Goal: Obtain resource: Download file/media

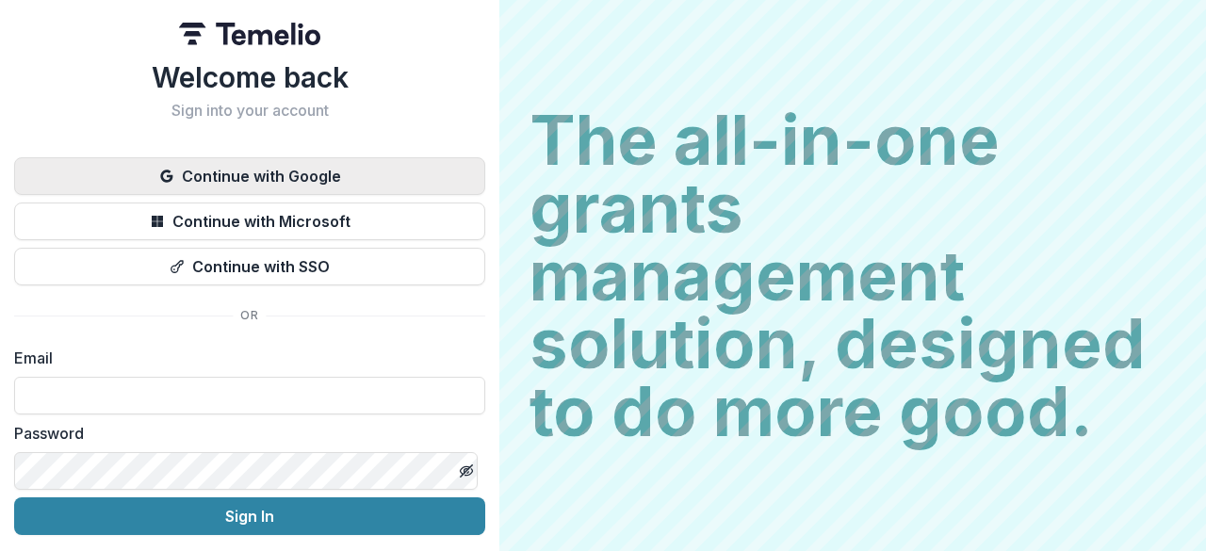
click at [290, 169] on button "Continue with Google" at bounding box center [249, 176] width 471 height 38
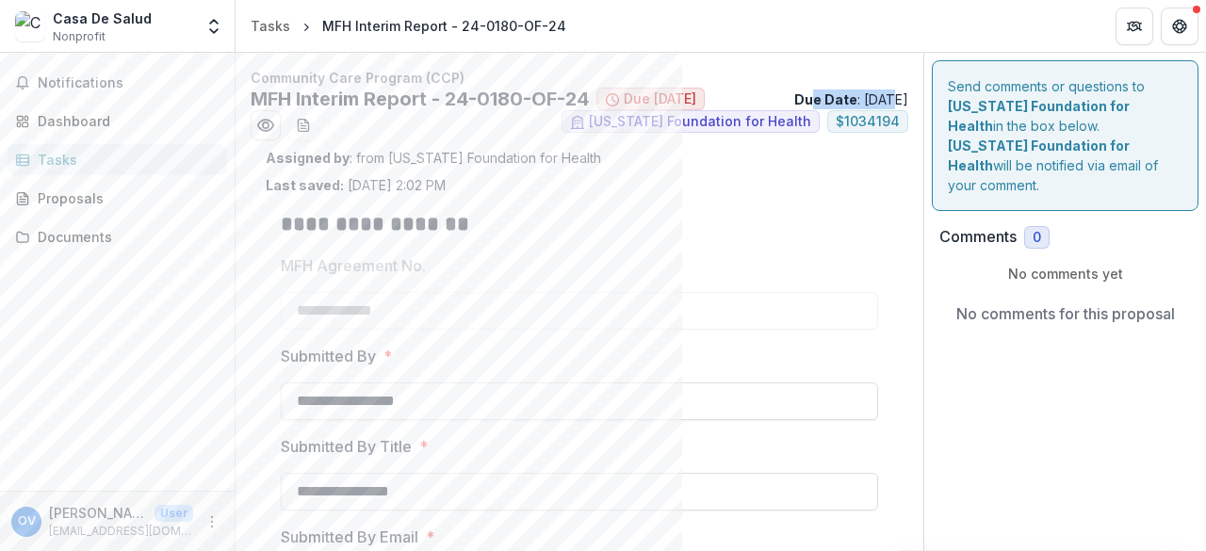
drag, startPoint x: 780, startPoint y: 99, endPoint x: 860, endPoint y: 92, distance: 80.3
click at [860, 92] on p "Due Date : [DATE]" at bounding box center [851, 99] width 114 height 20
click at [526, 100] on h2 "MFH Interim Report - 24-0180-OF-24" at bounding box center [420, 99] width 338 height 23
drag, startPoint x: 872, startPoint y: 97, endPoint x: 891, endPoint y: 93, distance: 19.2
click at [891, 93] on p "Due Date : 08/15/2025" at bounding box center [851, 99] width 114 height 20
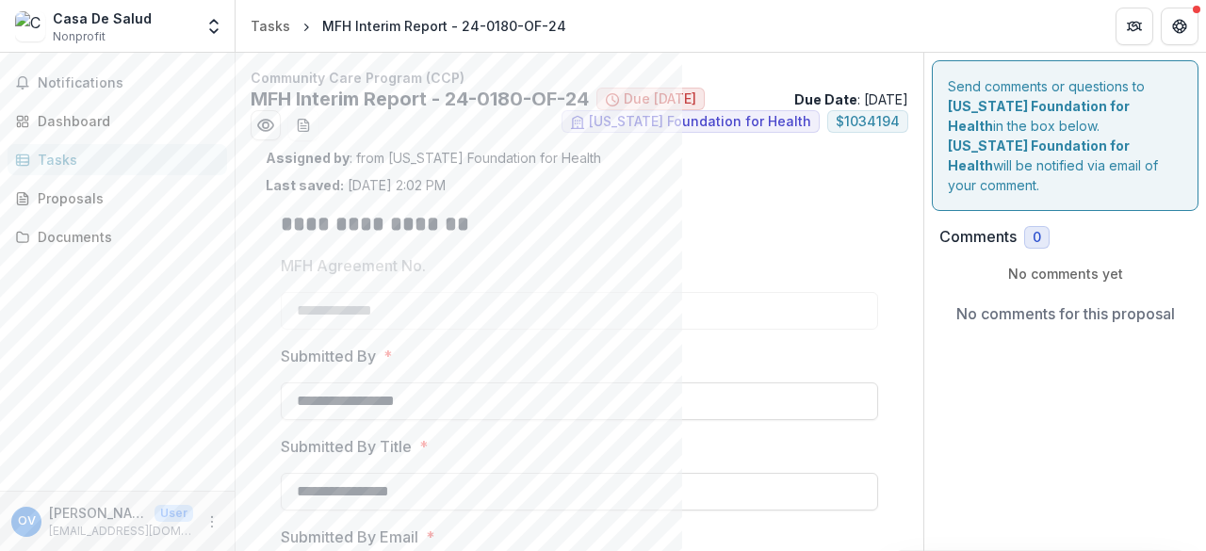
click at [891, 93] on p "Due Date : 08/15/2025" at bounding box center [851, 99] width 114 height 20
click at [511, 102] on h2 "MFH Interim Report - 24-0180-OF-24" at bounding box center [420, 99] width 338 height 23
drag, startPoint x: 507, startPoint y: 103, endPoint x: 527, endPoint y: 100, distance: 20.9
click at [527, 100] on h2 "MFH Interim Report - 24-0180-OF-24" at bounding box center [420, 99] width 338 height 23
drag, startPoint x: 479, startPoint y: 105, endPoint x: 579, endPoint y: 91, distance: 100.7
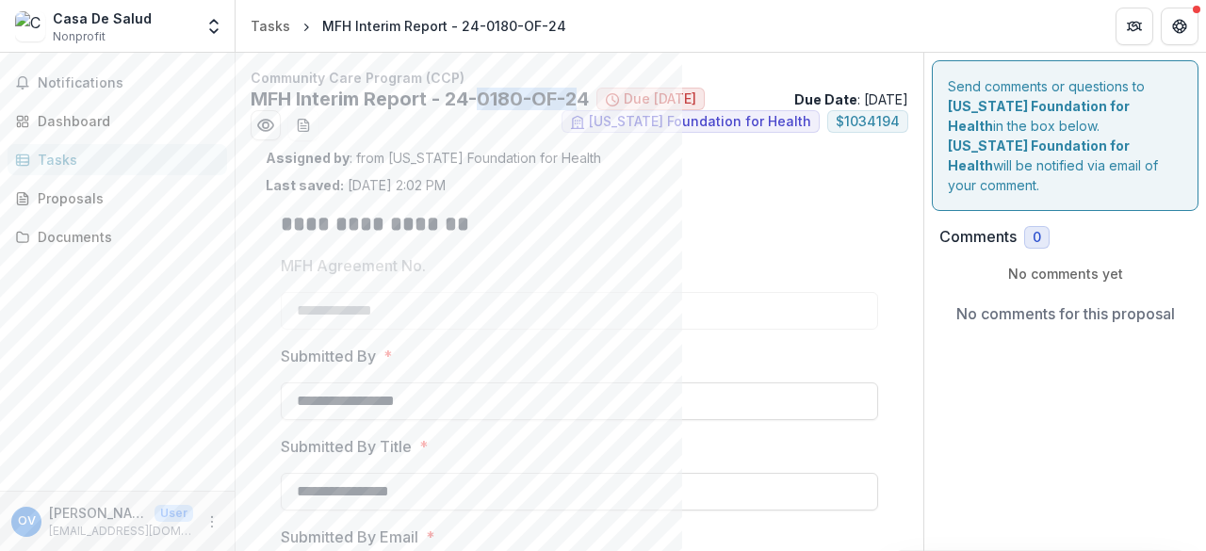
click at [579, 91] on h2 "MFH Interim Report - 24-0180-OF-24" at bounding box center [420, 99] width 338 height 23
click at [523, 104] on h2 "MFH Interim Report - 24-0180-OF-24" at bounding box center [420, 99] width 338 height 23
drag, startPoint x: 365, startPoint y: 152, endPoint x: 586, endPoint y: 148, distance: 221.4
click at [586, 148] on p "Assigned by : from Missouri Foundation for Health" at bounding box center [579, 158] width 627 height 20
click at [582, 179] on div "Assigned by : from Missouri Foundation for Health Last saved: Aug 04, 2025, 2:0…" at bounding box center [579, 171] width 627 height 47
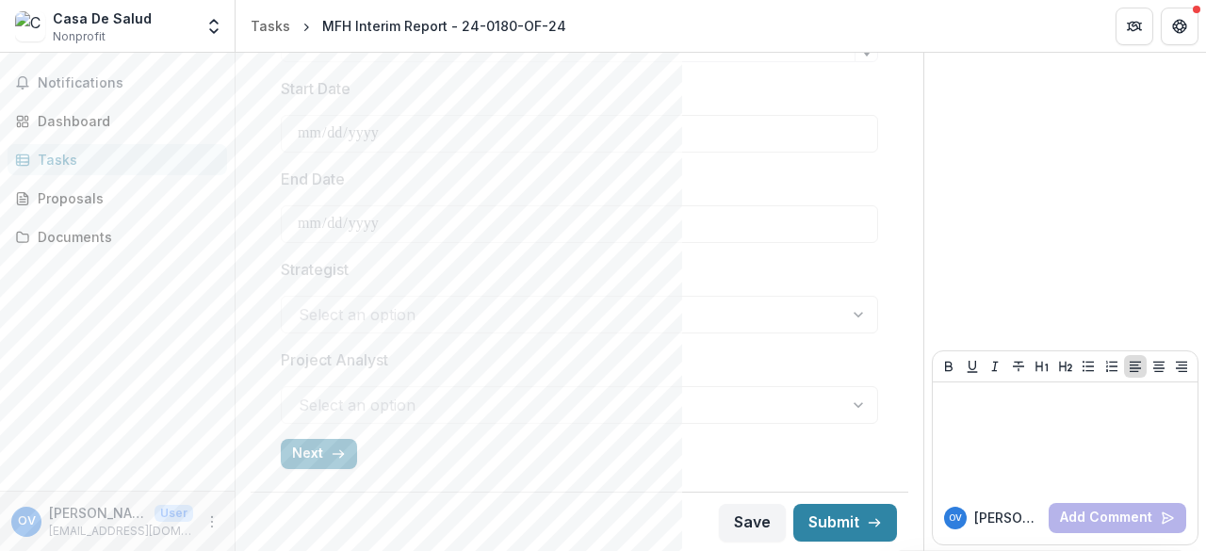
scroll to position [810, 0]
click at [379, 321] on div "Select an option" at bounding box center [579, 315] width 597 height 38
click at [324, 465] on button "Next" at bounding box center [319, 454] width 76 height 30
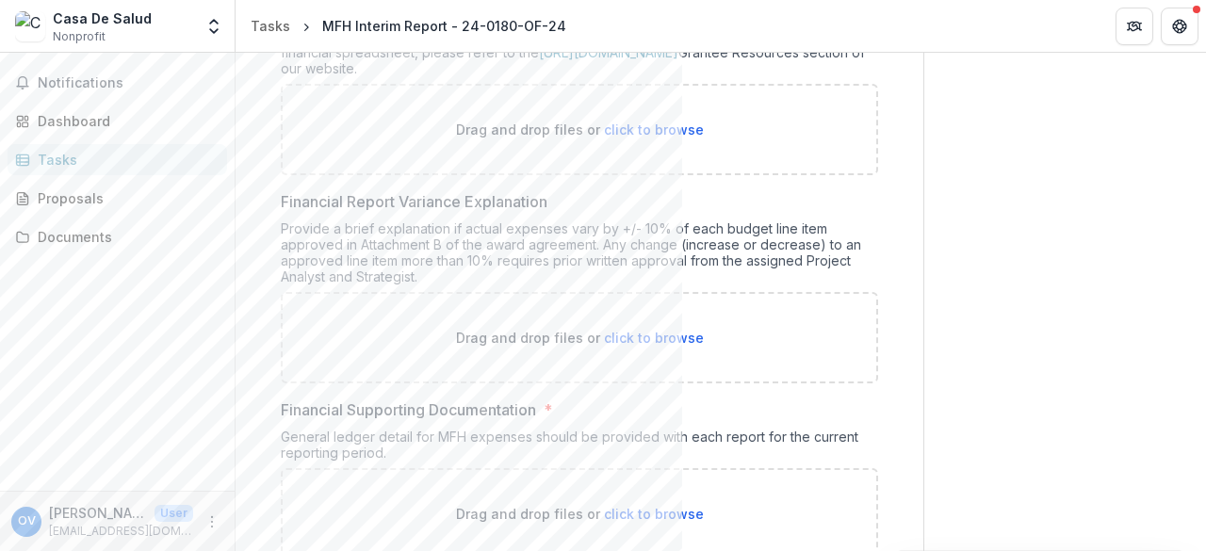
scroll to position [0, 0]
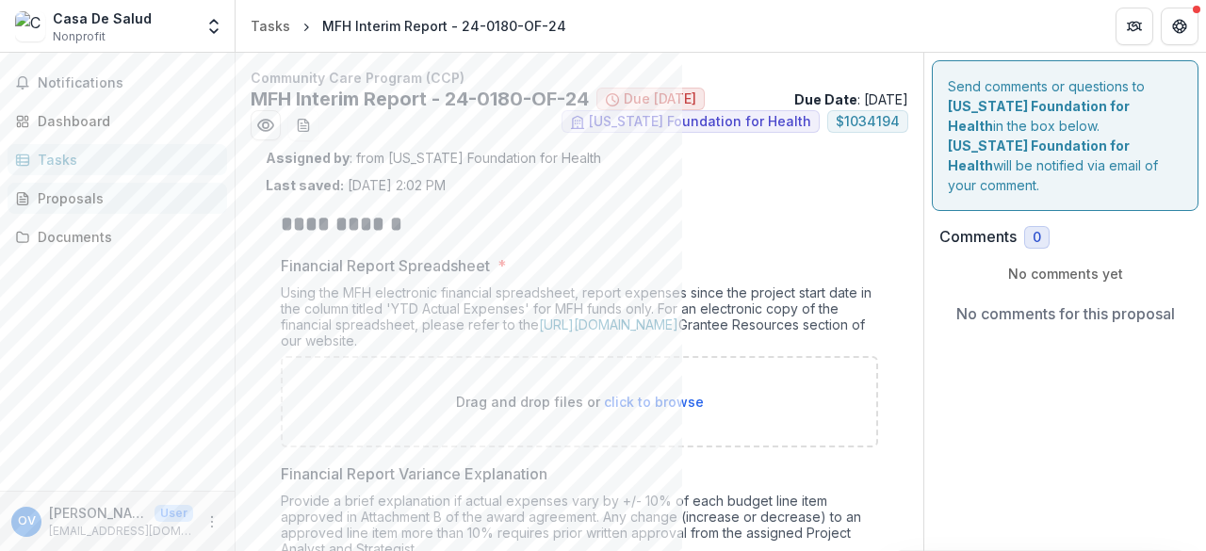
click at [40, 203] on div "Proposals" at bounding box center [125, 198] width 174 height 20
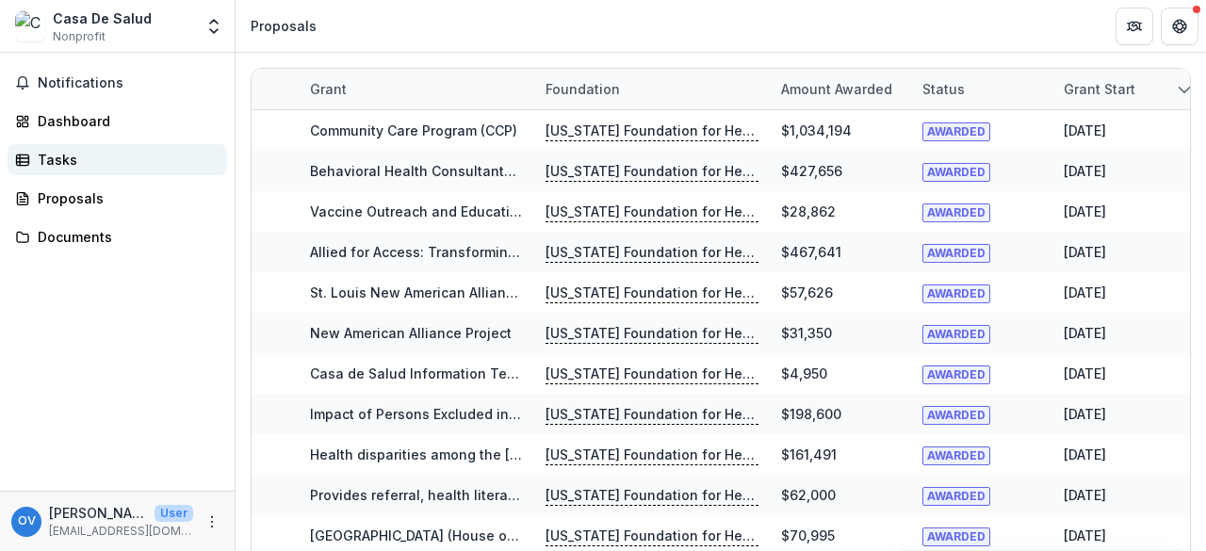
click at [38, 160] on div "Tasks" at bounding box center [125, 160] width 174 height 20
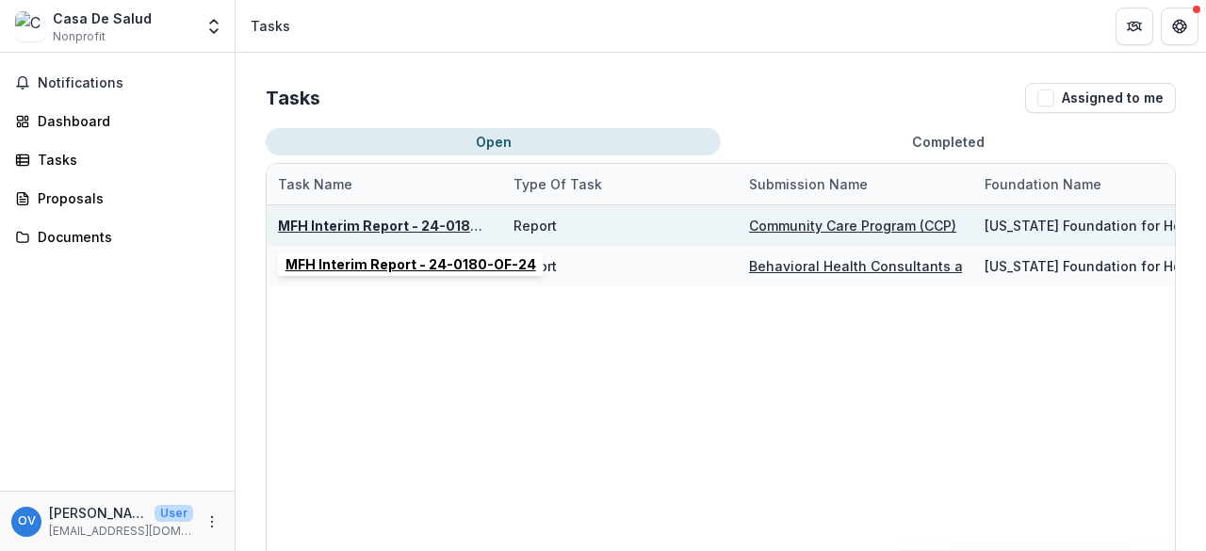
click at [360, 229] on u "MFH Interim Report - 24-0180-OF-24" at bounding box center [403, 226] width 251 height 16
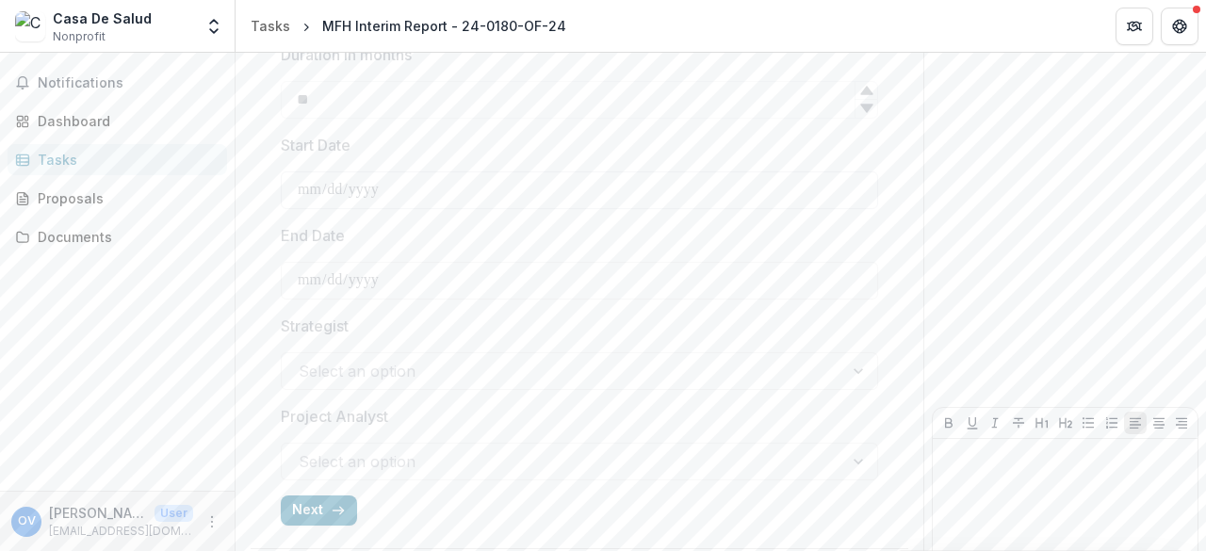
scroll to position [810, 0]
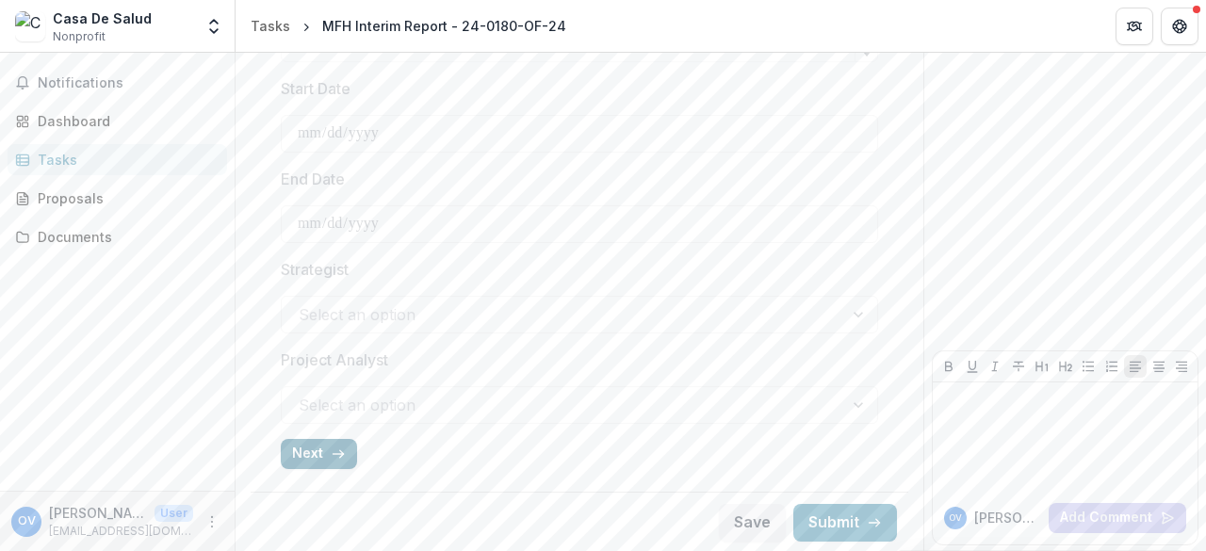
click at [312, 456] on button "Next" at bounding box center [319, 454] width 76 height 30
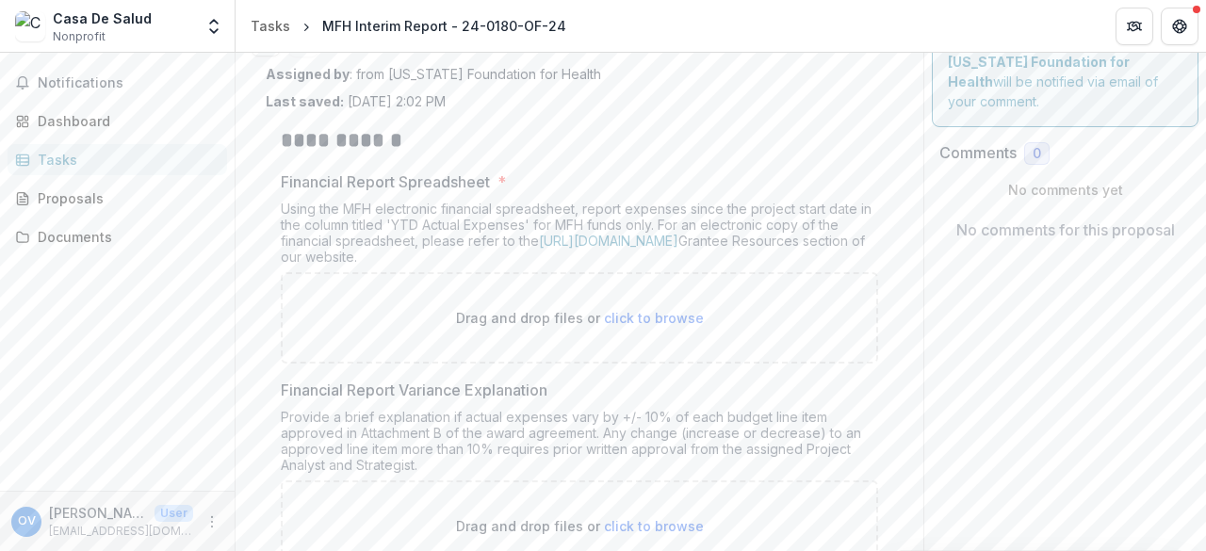
scroll to position [0, 0]
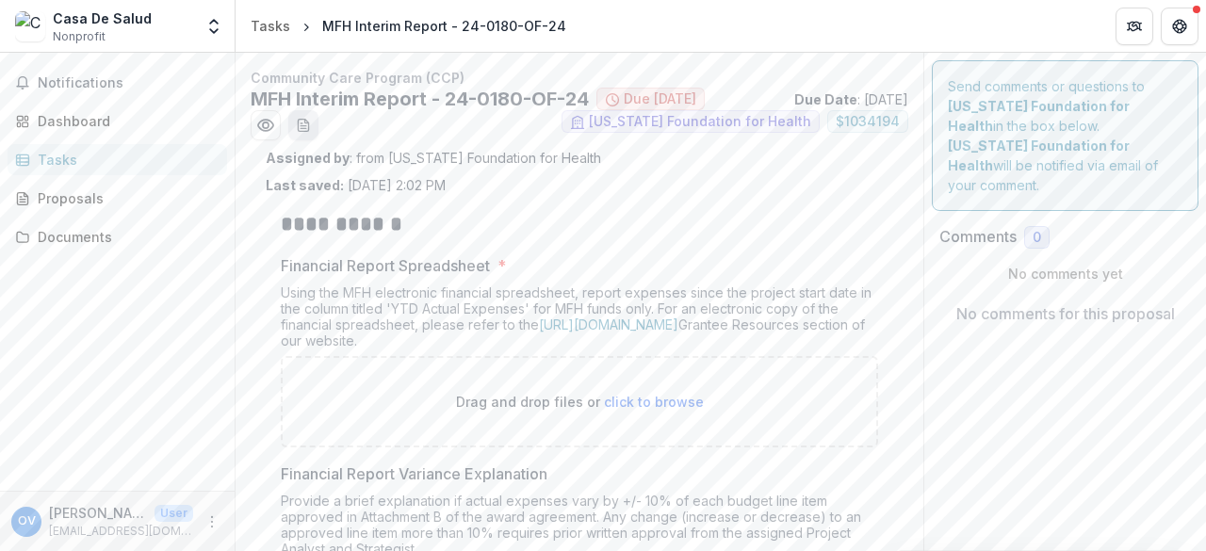
click at [306, 122] on icon "download-word-button" at bounding box center [307, 122] width 4 height 4
